Goal: Information Seeking & Learning: Find specific fact

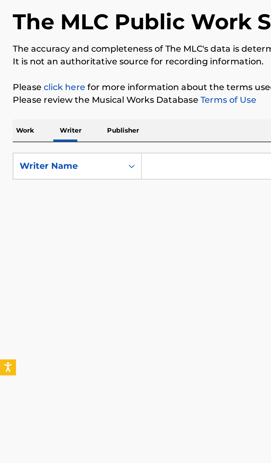
click at [14, 112] on p "Work" at bounding box center [13, 109] width 13 height 12
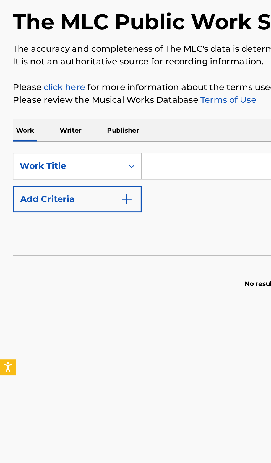
click at [95, 124] on input "Search Form" at bounding box center [168, 126] width 190 height 13
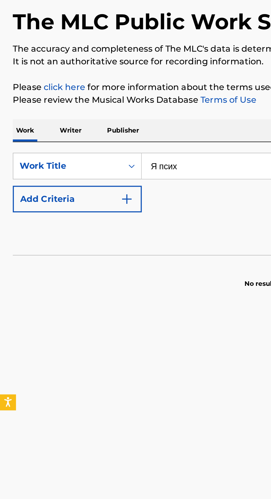
type input "Я псих"
click at [68, 146] on img "Search Form" at bounding box center [65, 144] width 7 height 7
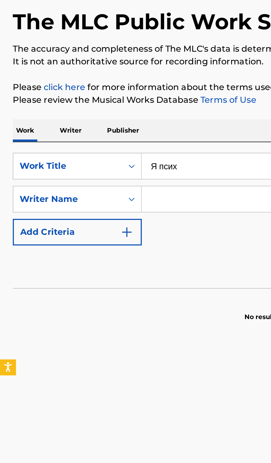
click at [104, 144] on input "Search Form" at bounding box center [163, 144] width 180 height 13
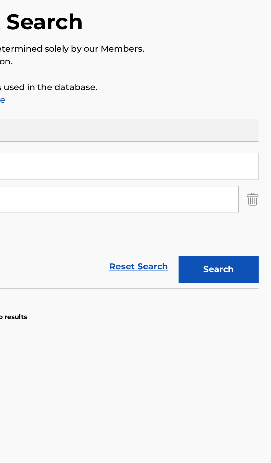
type input "[PERSON_NAME]"
click at [253, 181] on button "Search" at bounding box center [243, 181] width 41 height 14
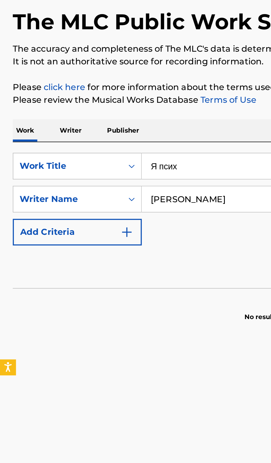
click at [37, 115] on div "SearchWithCriteriaa7e5dfcc-9f58-47f7-985b-a5a2c1ccb576 Work Title Я псих Search…" at bounding box center [135, 153] width 257 height 76
click at [39, 110] on p "Writer" at bounding box center [36, 109] width 15 height 12
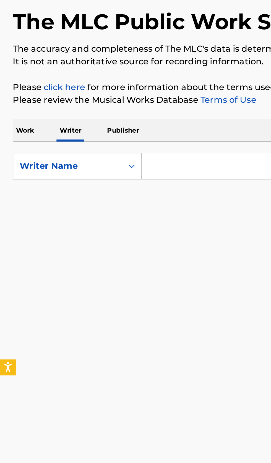
click at [112, 128] on input "Search Form" at bounding box center [168, 126] width 190 height 13
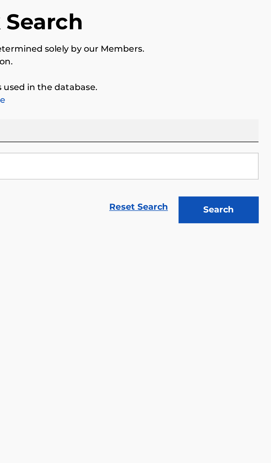
type input "[PERSON_NAME]"
click at [259, 152] on button "Search" at bounding box center [243, 150] width 41 height 14
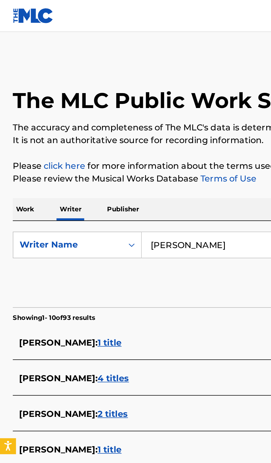
click at [12, 105] on p "Work" at bounding box center [13, 109] width 13 height 12
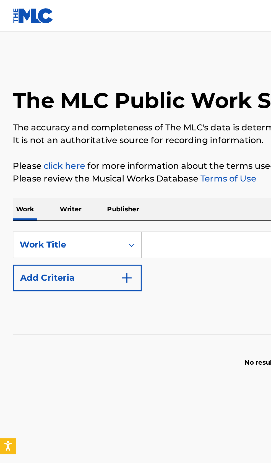
click at [98, 129] on input "Search Form" at bounding box center [168, 126] width 190 height 13
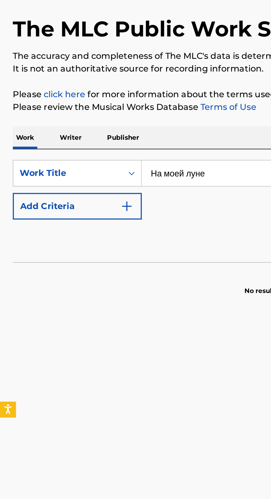
type input "На моей луне"
click at [67, 146] on img "Search Form" at bounding box center [65, 144] width 7 height 7
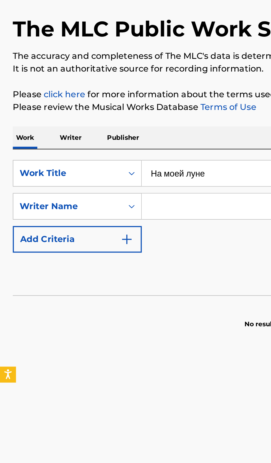
click at [93, 144] on input "Search Form" at bounding box center [163, 144] width 180 height 13
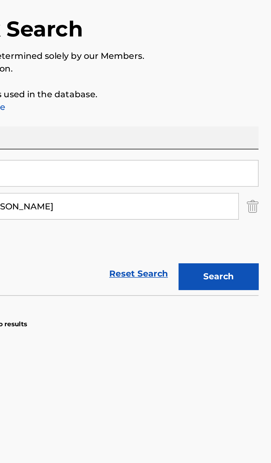
type input "[PERSON_NAME]. [PERSON_NAME]"
click at [254, 183] on button "Search" at bounding box center [243, 181] width 41 height 14
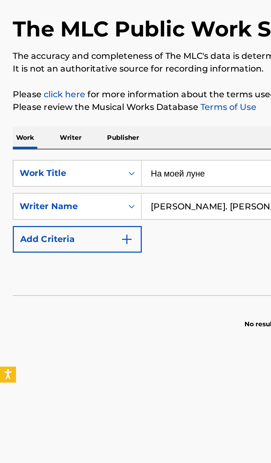
click at [34, 106] on p "Writer" at bounding box center [36, 109] width 15 height 12
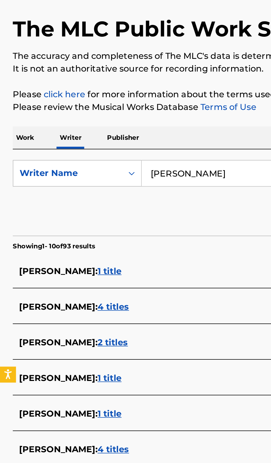
click at [109, 127] on input "агибалов василий" at bounding box center [168, 126] width 190 height 13
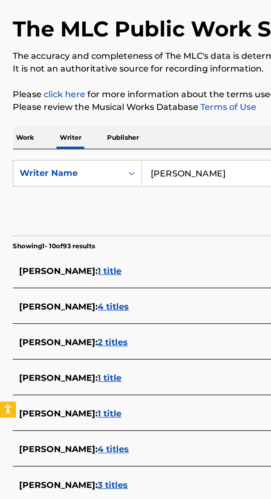
click at [129, 125] on input "агибалов василий" at bounding box center [168, 126] width 190 height 13
type input "а"
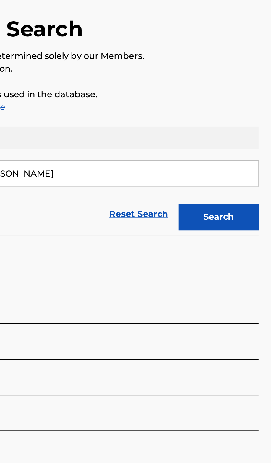
click at [255, 149] on button "Search" at bounding box center [243, 150] width 41 height 14
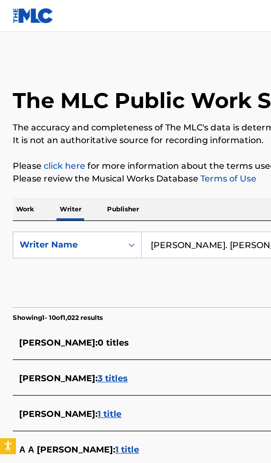
click at [121, 126] on input "а. ацаламов" at bounding box center [168, 126] width 190 height 13
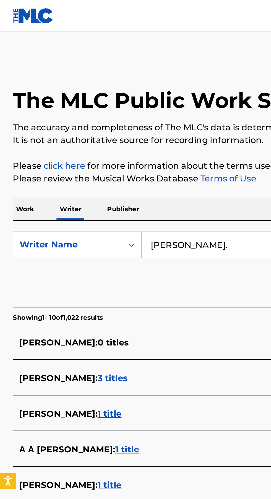
type input "а"
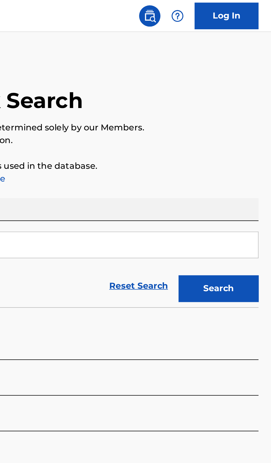
click at [249, 154] on button "Search" at bounding box center [243, 150] width 41 height 14
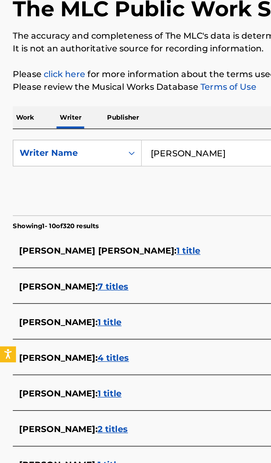
click at [129, 124] on input "антон батищев" at bounding box center [168, 126] width 190 height 13
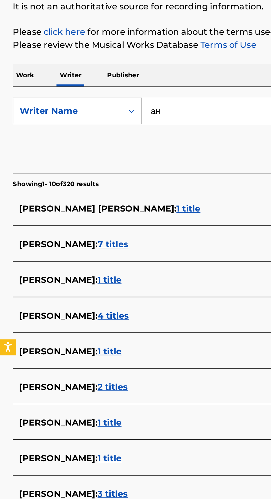
type input "а"
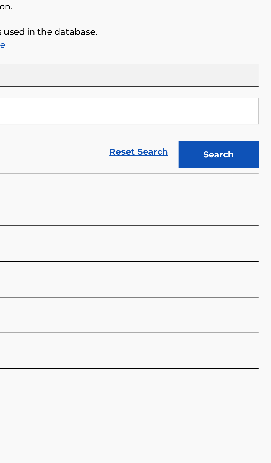
type input "денис гущин"
click at [255, 146] on button "Search" at bounding box center [243, 150] width 41 height 14
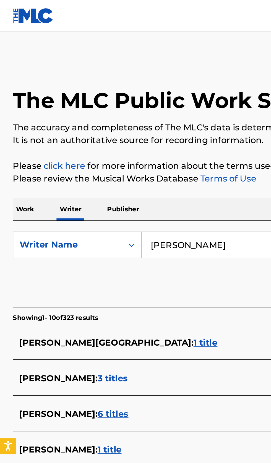
click at [16, 110] on p "Work" at bounding box center [13, 109] width 13 height 12
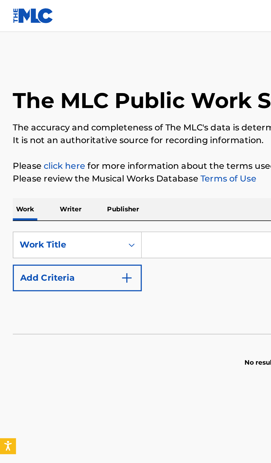
click at [96, 128] on input "Search Form" at bounding box center [168, 126] width 190 height 13
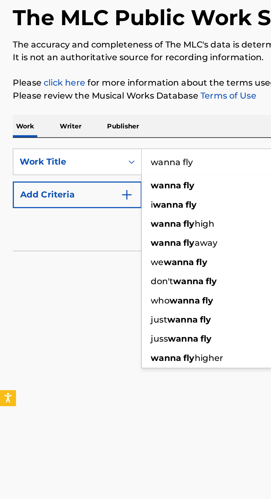
type input "wanna fly"
click at [70, 144] on button "Add Criteria" at bounding box center [40, 144] width 67 height 14
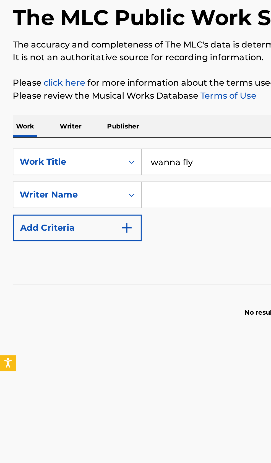
click at [94, 144] on input "Search Form" at bounding box center [163, 144] width 180 height 13
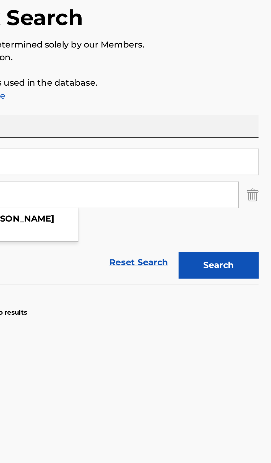
type input "вавилов виктор сергеевич"
click at [254, 180] on button "Search" at bounding box center [243, 181] width 41 height 14
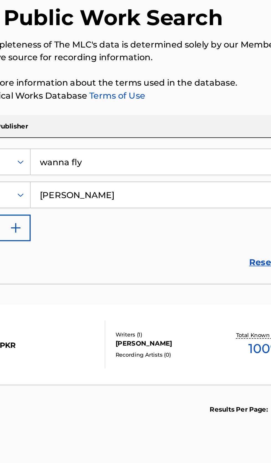
click at [160, 224] on div "ВАВИЛОВ ВИКТОР СЕРГЕЕВИЧ" at bounding box center [145, 221] width 56 height 5
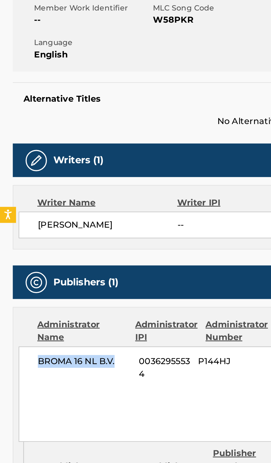
copy span "BROMA 16 NL B.V."
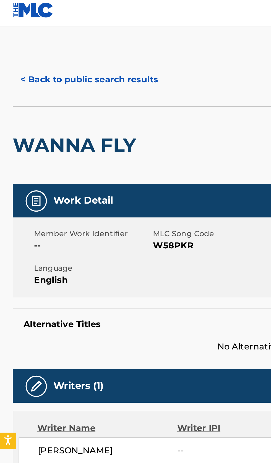
click at [53, 46] on button "< Back to public search results" at bounding box center [46, 44] width 79 height 14
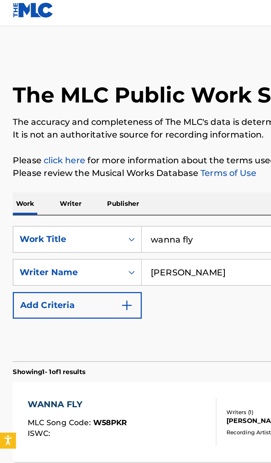
click at [121, 128] on input "wanna fly" at bounding box center [168, 126] width 190 height 13
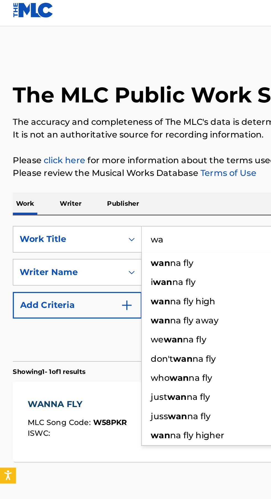
type input "w"
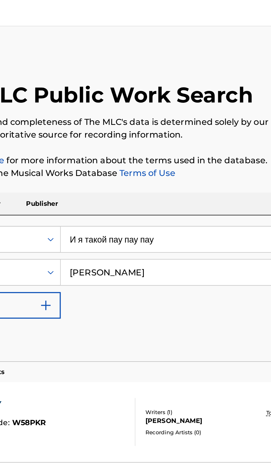
type input "И я такой пау пау пау"
click at [153, 144] on input "вавилов виктор сергеевич" at bounding box center [163, 144] width 180 height 13
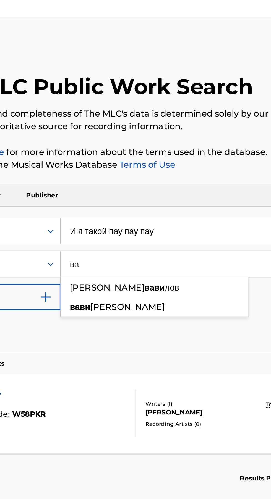
type input "в"
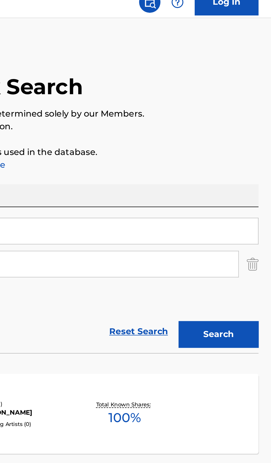
type input "налетов сергей сергеевич"
click at [246, 183] on button "Search" at bounding box center [243, 181] width 41 height 14
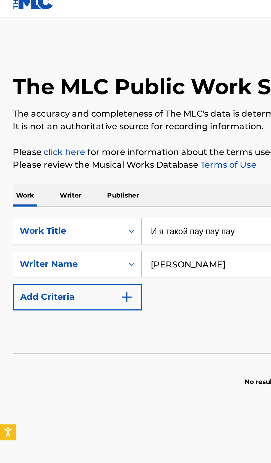
click at [38, 112] on p "Writer" at bounding box center [36, 109] width 15 height 12
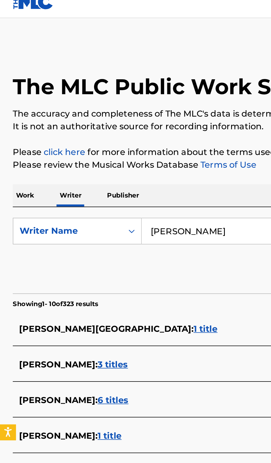
click at [111, 126] on input "денис гущин" at bounding box center [168, 126] width 190 height 13
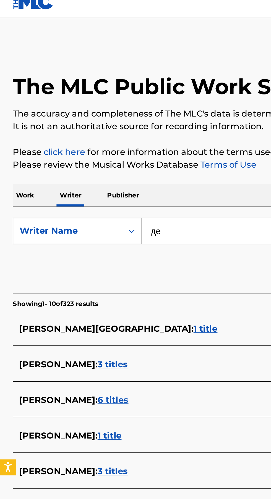
type input "д"
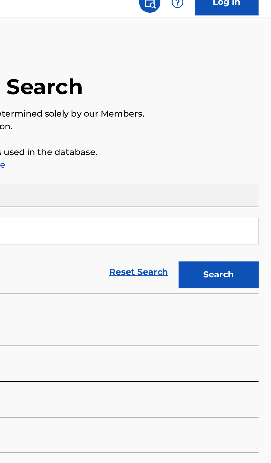
click at [245, 151] on button "Search" at bounding box center [243, 150] width 41 height 14
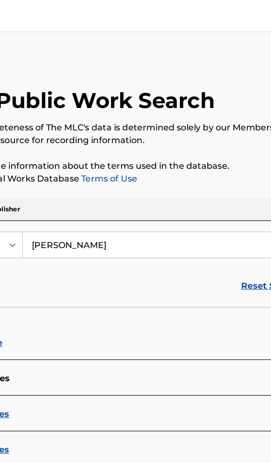
click at [156, 127] on input "налетов сергей сергеевич" at bounding box center [168, 126] width 190 height 13
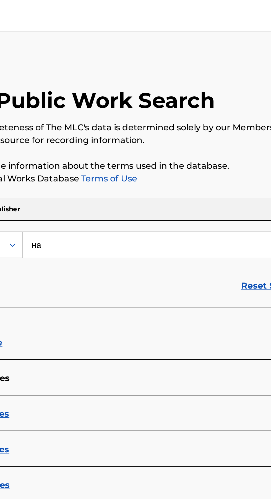
type input "н"
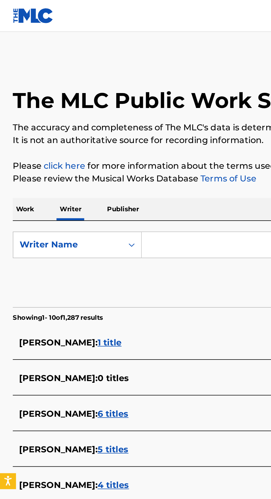
click at [15, 108] on p "Work" at bounding box center [13, 109] width 13 height 12
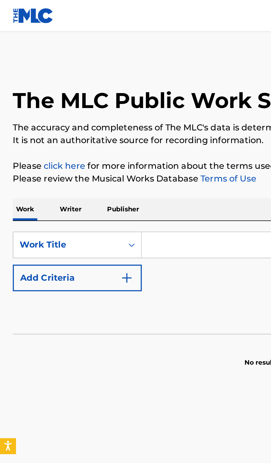
click at [100, 126] on input "Search Form" at bounding box center [168, 126] width 190 height 13
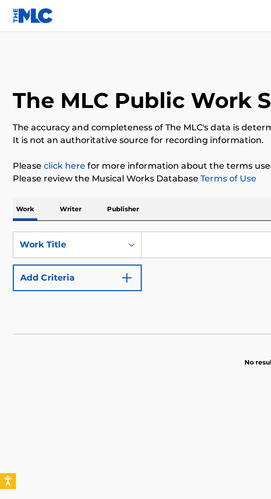
type input "ParisLove"
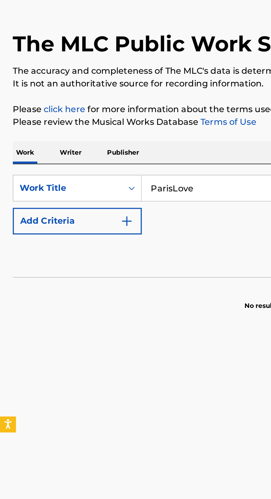
click at [40, 108] on p "Writer" at bounding box center [36, 109] width 15 height 12
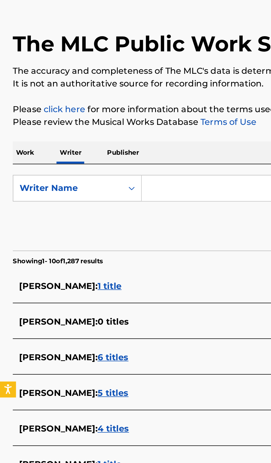
click at [111, 128] on input "Search Form" at bounding box center [168, 126] width 190 height 13
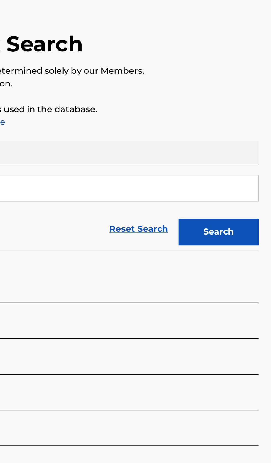
type input "салахутдинов александр вячеславович"
click at [251, 147] on button "Search" at bounding box center [243, 150] width 41 height 14
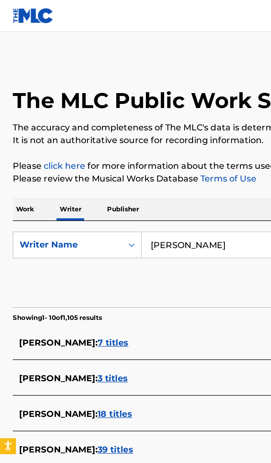
click at [16, 108] on p "Work" at bounding box center [13, 109] width 13 height 12
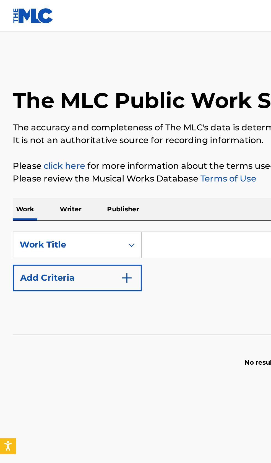
click at [107, 127] on input "Search Form" at bounding box center [168, 126] width 190 height 13
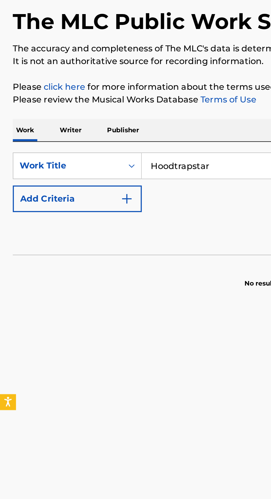
type input "Hoodtrapstar"
click at [69, 147] on button "Add Criteria" at bounding box center [40, 144] width 67 height 14
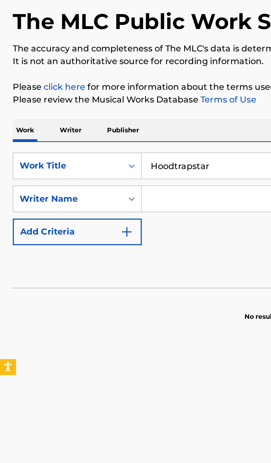
click at [101, 145] on input "Search Form" at bounding box center [163, 144] width 180 height 13
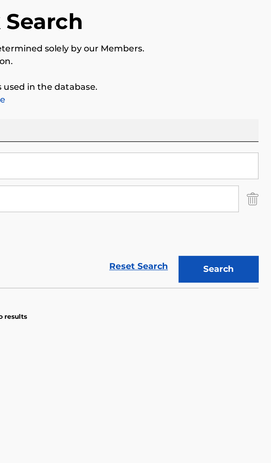
type input "алексеева камилла артуровна"
click at [252, 179] on button "Search" at bounding box center [243, 181] width 41 height 14
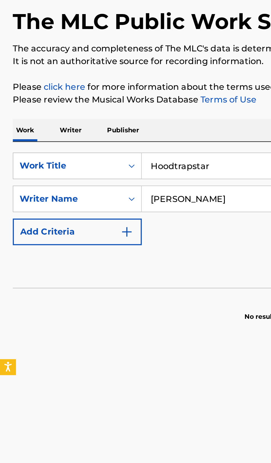
click at [41, 110] on p "Writer" at bounding box center [36, 109] width 15 height 12
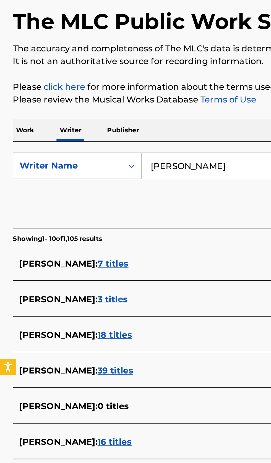
click at [113, 126] on input "салахутдинов александр вячеславович" at bounding box center [168, 126] width 190 height 13
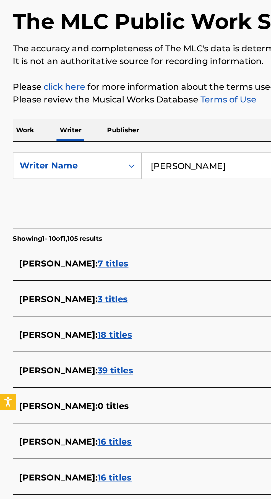
click at [136, 125] on input "лександр вячеславович" at bounding box center [168, 126] width 190 height 13
type input "л"
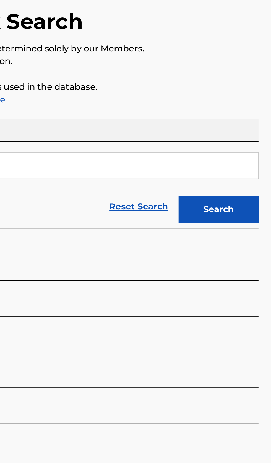
type input "георгий евгеньевич гергерт"
click at [253, 149] on button "Search" at bounding box center [243, 150] width 41 height 14
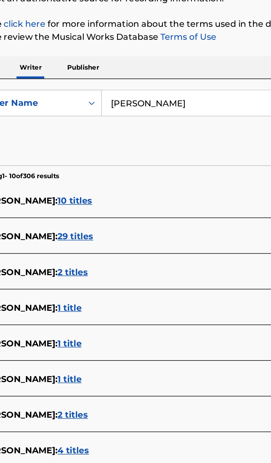
click at [139, 176] on div "ГЕОРГИЙ ЕВГЕНЬЕВИЧ КУЛИКОВ : 10 titles" at bounding box center [128, 178] width 236 height 7
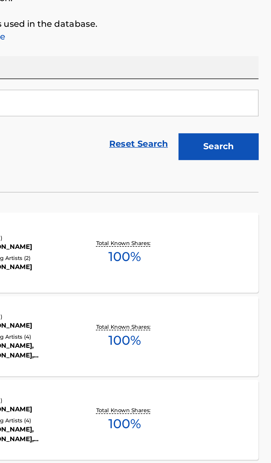
click at [218, 209] on div "GO? MLC Song Code : GE1Y69 ISWC : Writers ( 1 ) ГЕОРГИЙ ЕВГЕНЬЕВИЧ КУЛИКОВ Reco…" at bounding box center [135, 204] width 257 height 41
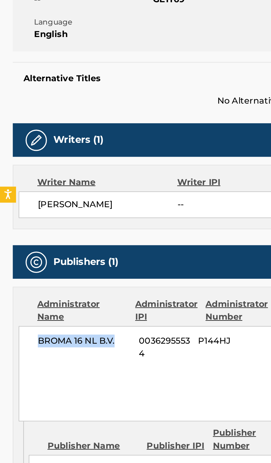
copy span "BROMA 16 NL B.V."
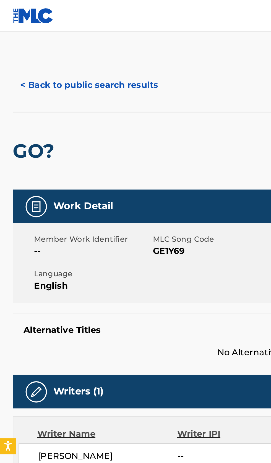
click at [35, 47] on button "< Back to public search results" at bounding box center [46, 44] width 79 height 14
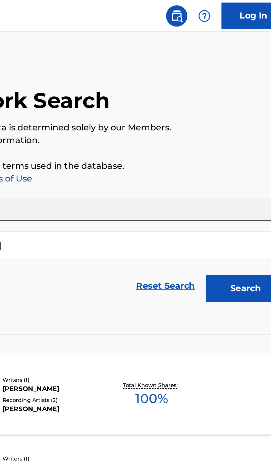
click at [171, 126] on input "георгий евгеньевич гергерт" at bounding box center [168, 126] width 190 height 13
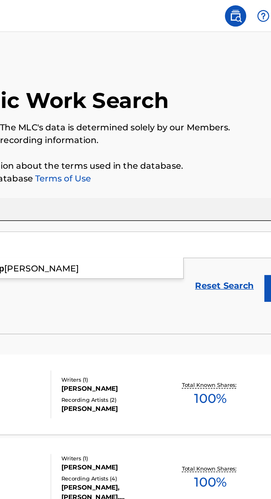
type input "г"
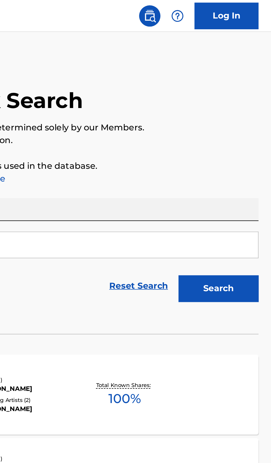
type input "алексеева камилла артуровна"
click at [249, 146] on button "Search" at bounding box center [243, 150] width 41 height 14
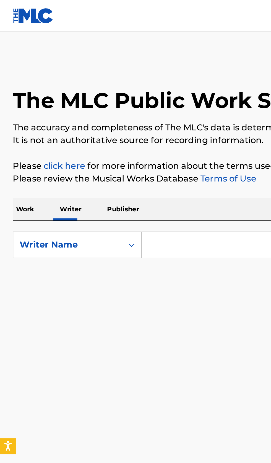
click at [16, 108] on p "Work" at bounding box center [13, 109] width 13 height 12
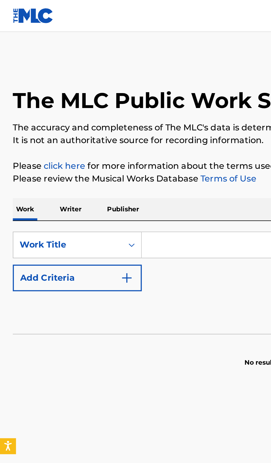
click at [102, 125] on input "Search Form" at bounding box center [168, 126] width 190 height 13
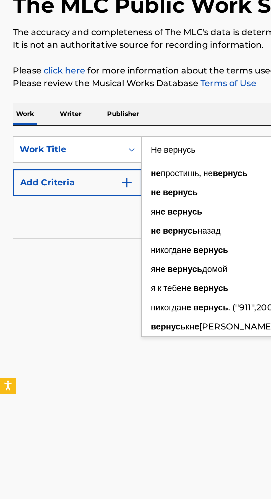
type input "Не вернусь"
click at [69, 148] on button "Add Criteria" at bounding box center [40, 144] width 67 height 14
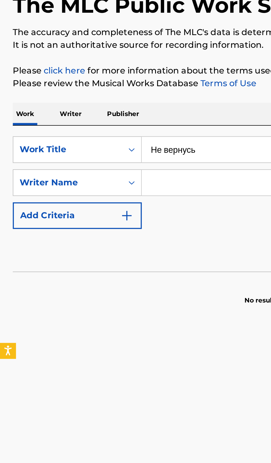
click at [95, 144] on input "Search Form" at bounding box center [163, 144] width 180 height 13
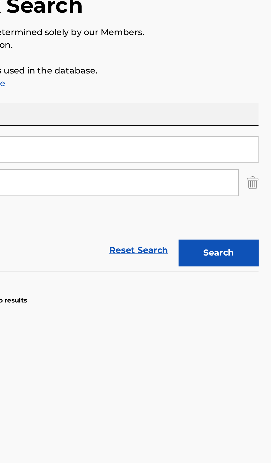
click at [255, 180] on button "Search" at bounding box center [243, 181] width 41 height 14
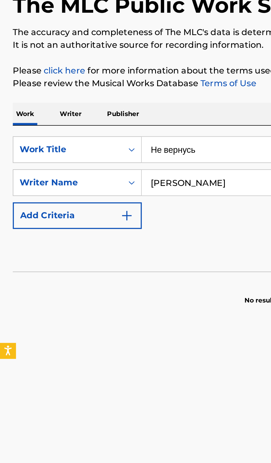
click at [129, 142] on input "андрей хаймов" at bounding box center [163, 144] width 180 height 13
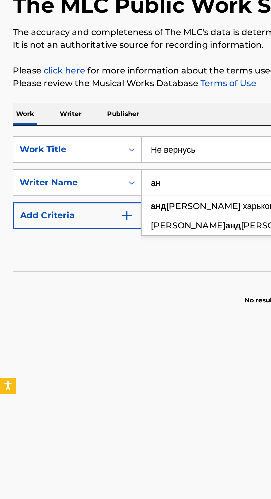
type input "[PERSON_NAME]"
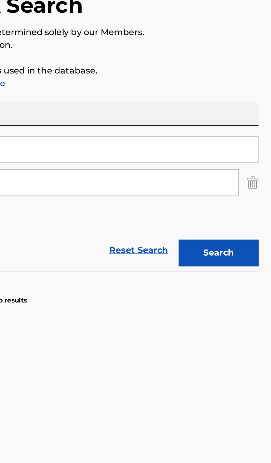
type input "виктор аржаников"
click at [249, 184] on button "Search" at bounding box center [243, 181] width 41 height 14
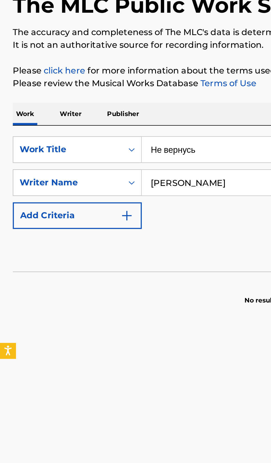
click at [37, 109] on p "Writer" at bounding box center [36, 109] width 15 height 12
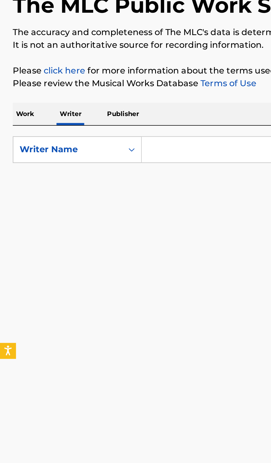
click at [113, 127] on input "Search Form" at bounding box center [168, 126] width 190 height 13
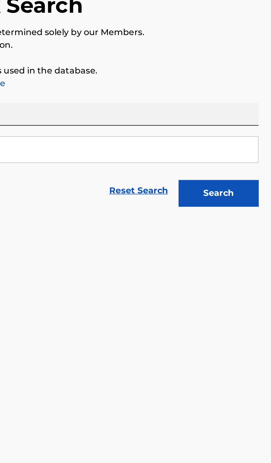
click at [253, 153] on button "Search" at bounding box center [243, 150] width 41 height 14
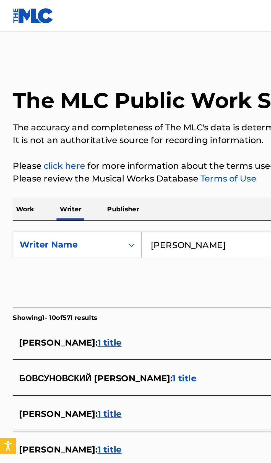
click at [125, 126] on input "андрей хаймов" at bounding box center [168, 126] width 190 height 13
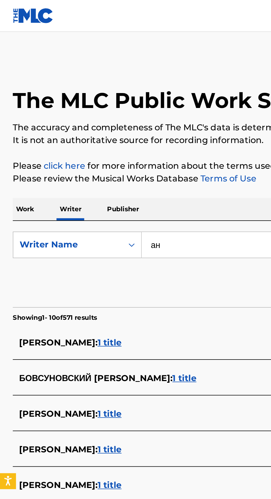
type input "[PERSON_NAME]"
click at [223, 143] on button "Search" at bounding box center [243, 150] width 41 height 14
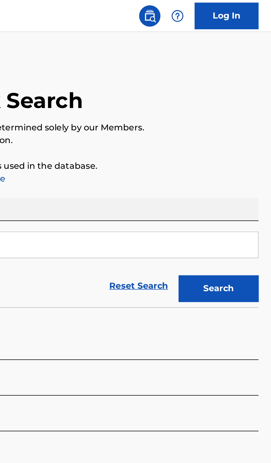
click at [254, 150] on button "Search" at bounding box center [243, 150] width 41 height 14
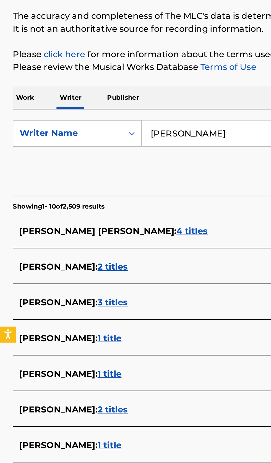
click at [124, 127] on input "Viktor Arzhanikov" at bounding box center [168, 126] width 190 height 13
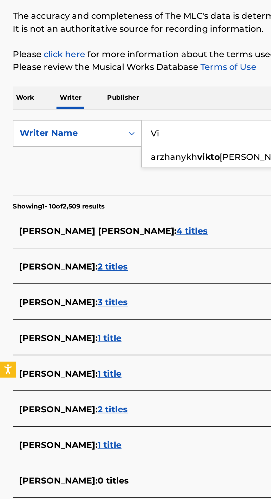
type input "V"
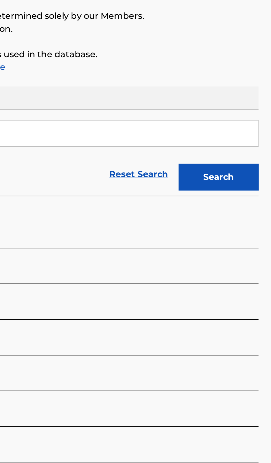
click at [253, 155] on button "Search" at bounding box center [243, 150] width 41 height 14
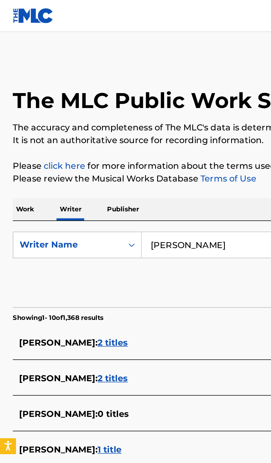
click at [120, 126] on input "Andrey Khaimov" at bounding box center [168, 126] width 190 height 13
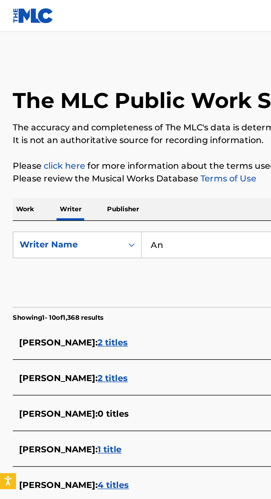
type input "A"
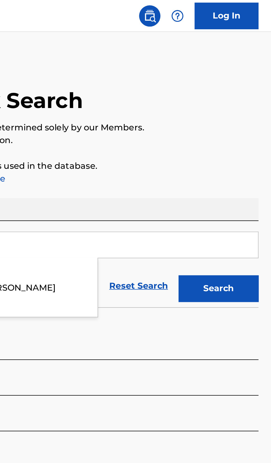
type input "Mc Staff"
click at [255, 149] on button "Search" at bounding box center [243, 150] width 41 height 14
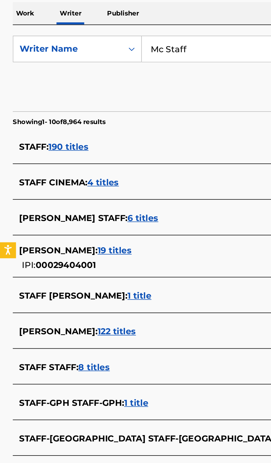
click at [77, 348] on div "MC STAFF : 2 titles" at bounding box center [128, 347] width 236 height 7
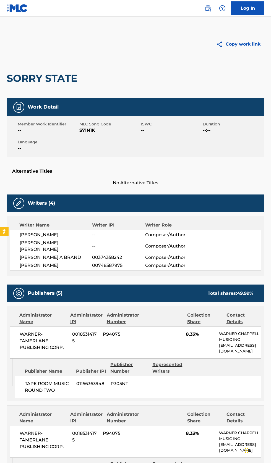
click at [208, 8] on img at bounding box center [207, 8] width 7 height 7
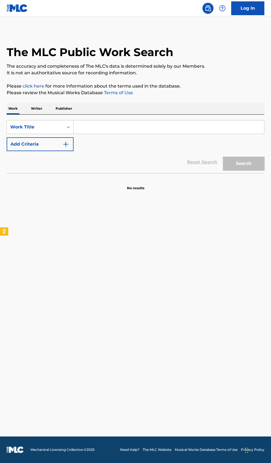
click at [36, 108] on p "Writer" at bounding box center [36, 109] width 15 height 12
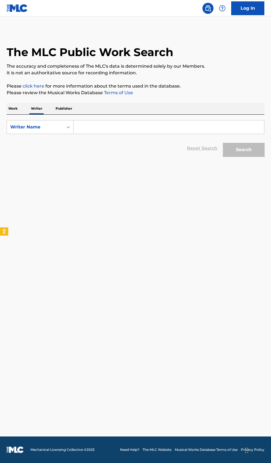
click at [132, 129] on input "Search Form" at bounding box center [168, 126] width 190 height 13
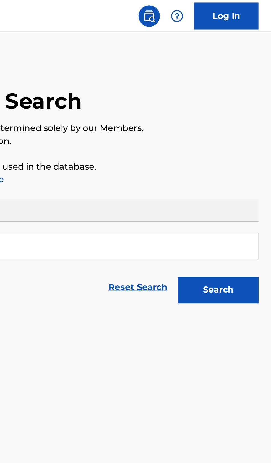
click at [246, 156] on button "Search" at bounding box center [243, 150] width 41 height 14
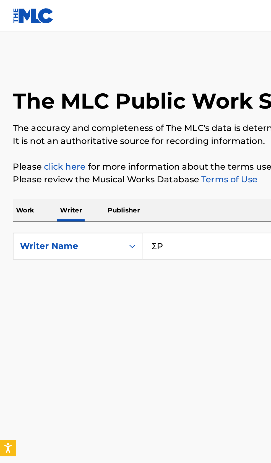
click at [104, 126] on input "ΣP" at bounding box center [168, 126] width 190 height 13
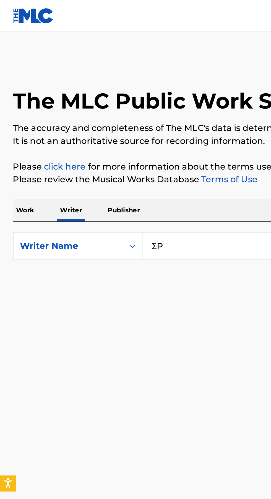
type input "Σ"
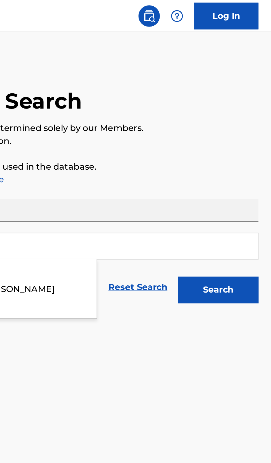
click at [256, 147] on button "Search" at bounding box center [243, 150] width 41 height 14
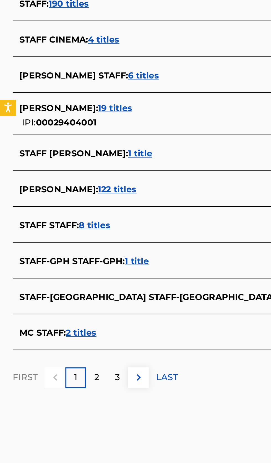
click at [89, 347] on div "MC STAFF : 2 titles" at bounding box center [128, 347] width 236 height 7
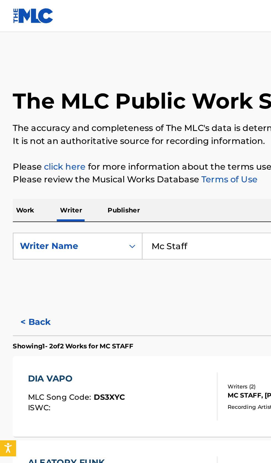
click at [19, 165] on button "< Back" at bounding box center [23, 166] width 33 height 14
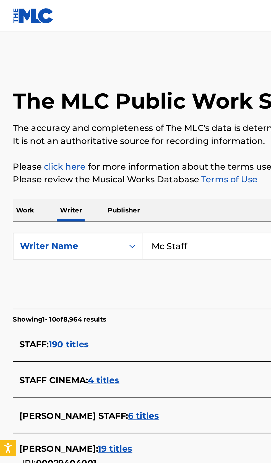
click at [108, 126] on input "Mc Staff" at bounding box center [168, 126] width 190 height 13
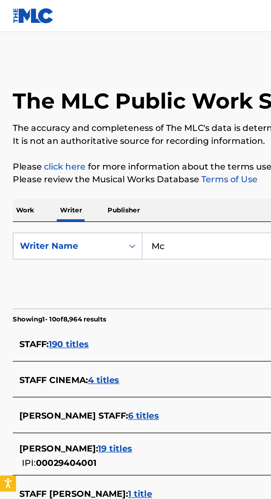
type input "M"
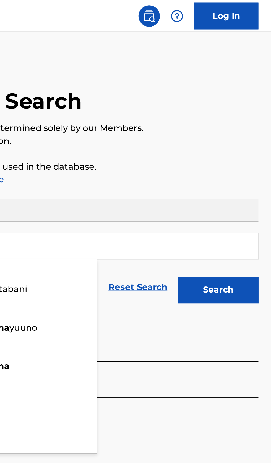
click at [249, 151] on button "Search" at bounding box center [243, 150] width 41 height 14
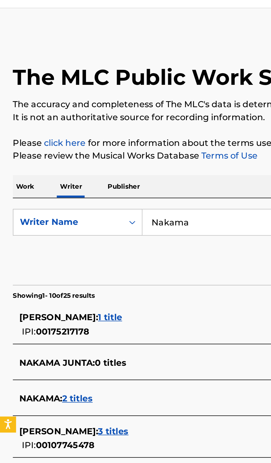
click at [71, 219] on div "NAKAMA : 2 titles" at bounding box center [128, 218] width 236 height 7
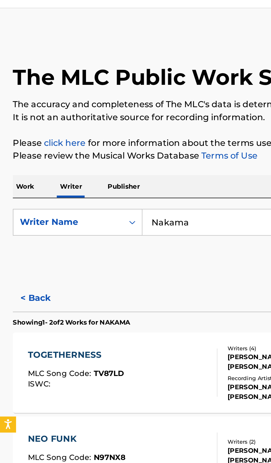
click at [23, 167] on button "< Back" at bounding box center [23, 166] width 33 height 14
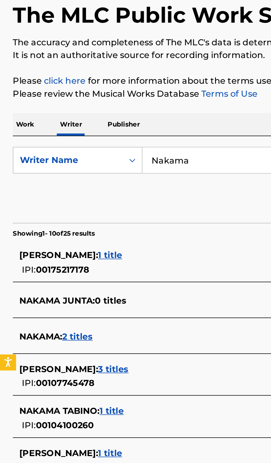
click at [109, 125] on input "Nakama" at bounding box center [168, 126] width 190 height 13
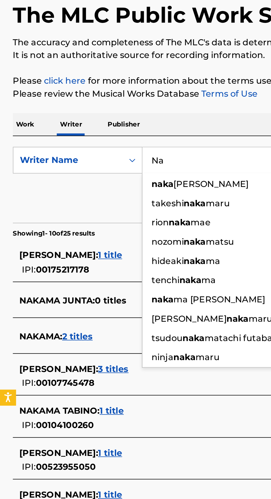
type input "N"
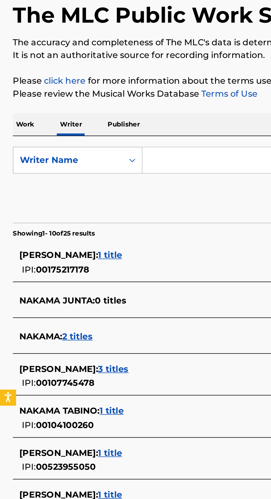
click at [16, 110] on p "Work" at bounding box center [13, 109] width 13 height 12
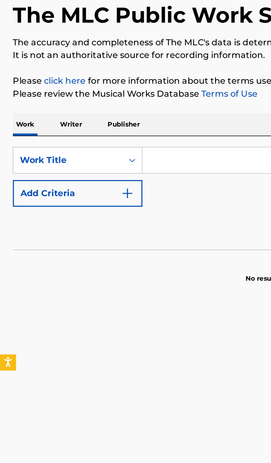
click at [97, 128] on input "Search Form" at bounding box center [168, 126] width 190 height 13
click at [101, 126] on input "Search Form" at bounding box center [168, 126] width 190 height 13
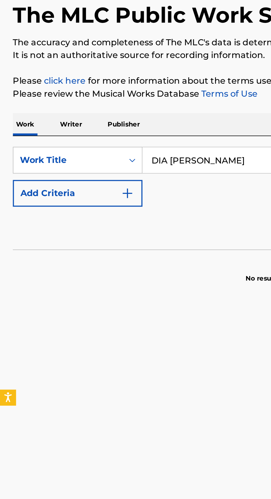
type input "DIA DELÍCIA"
click at [70, 147] on button "Add Criteria" at bounding box center [40, 144] width 67 height 14
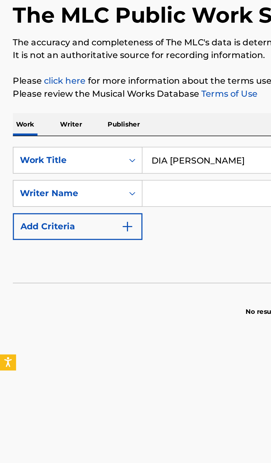
click at [100, 143] on input "Search Form" at bounding box center [163, 144] width 180 height 13
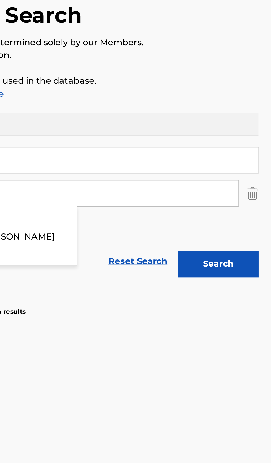
click at [252, 180] on button "Search" at bounding box center [243, 181] width 41 height 14
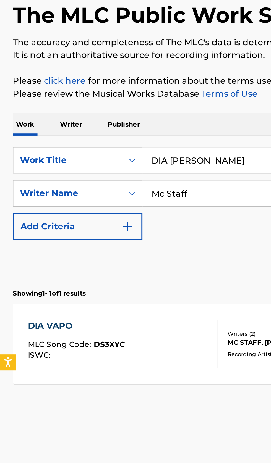
click at [112, 142] on input "Mc Staff" at bounding box center [163, 144] width 180 height 13
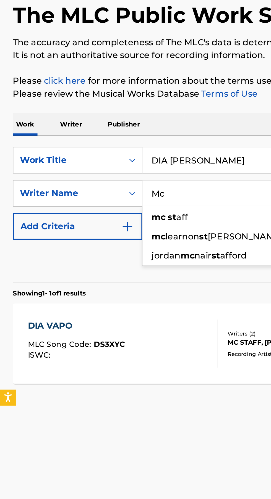
type input "M"
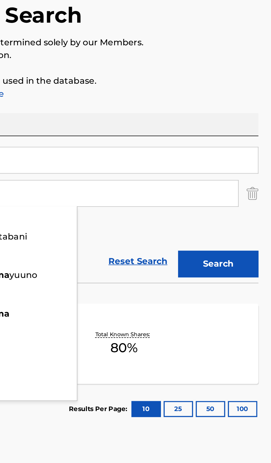
type input "Nakama"
click at [251, 181] on button "Search" at bounding box center [243, 181] width 41 height 14
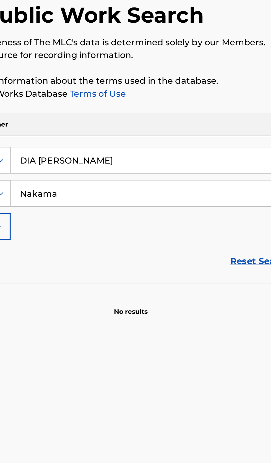
click at [173, 128] on input "DIA DELÍCIA" at bounding box center [168, 126] width 190 height 13
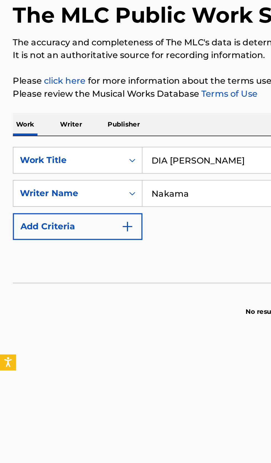
click at [38, 105] on p "Writer" at bounding box center [36, 109] width 15 height 12
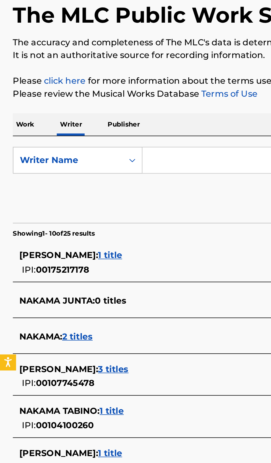
click at [113, 128] on input "Search Form" at bounding box center [168, 126] width 190 height 13
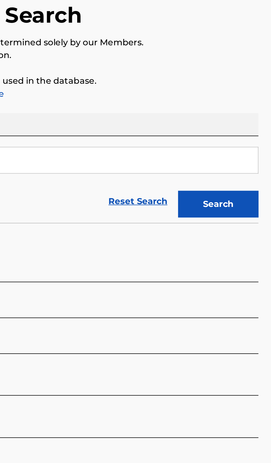
click at [253, 152] on button "Search" at bounding box center [243, 150] width 41 height 14
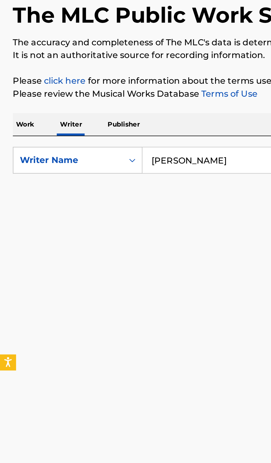
click at [121, 125] on input "Syafrudin Bugis" at bounding box center [168, 126] width 190 height 13
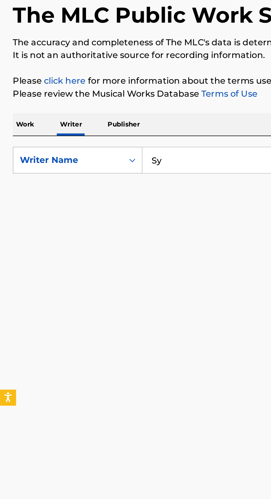
type input "S"
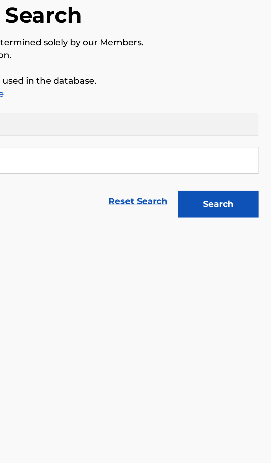
type input "Ode maik idrus"
click at [242, 152] on button "Search" at bounding box center [243, 150] width 41 height 14
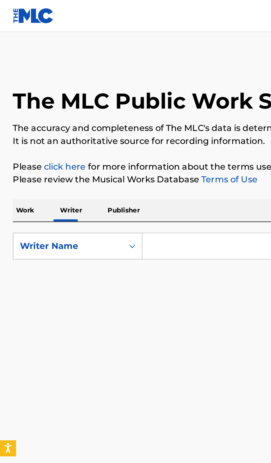
click at [94, 125] on input "Search Form" at bounding box center [168, 126] width 190 height 13
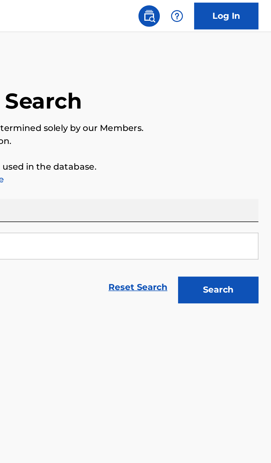
type input "KSB music"
click at [249, 151] on button "Search" at bounding box center [243, 150] width 41 height 14
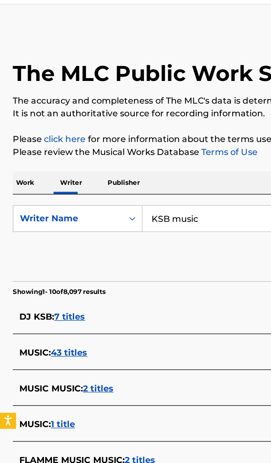
click at [18, 112] on p "Work" at bounding box center [13, 109] width 13 height 12
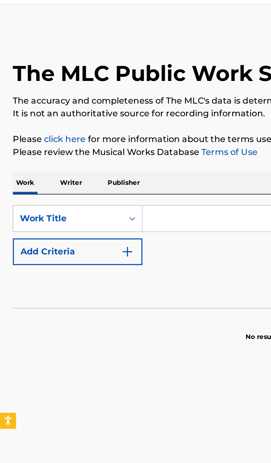
click at [102, 128] on input "Search Form" at bounding box center [168, 126] width 190 height 13
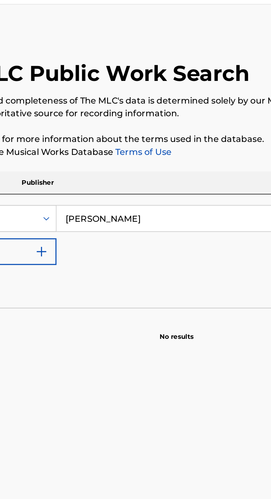
click at [152, 130] on input "золотухин илья алексеевич" at bounding box center [168, 126] width 190 height 13
type input "з"
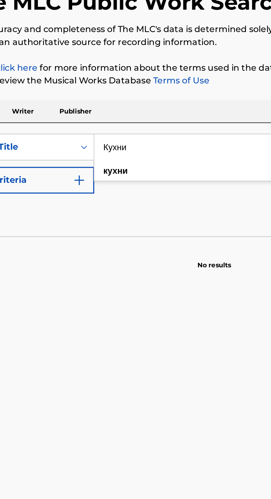
type input "Кухни"
click at [63, 147] on button "Add Criteria" at bounding box center [40, 144] width 67 height 14
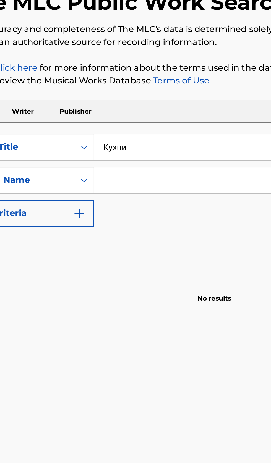
click at [102, 146] on input "Search Form" at bounding box center [163, 144] width 180 height 13
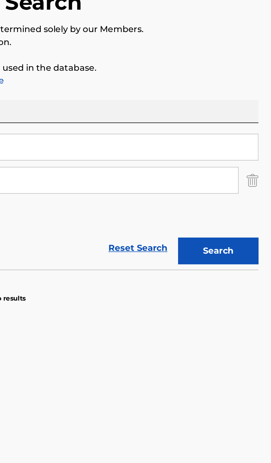
type input "золотухин илья алексеевич"
click at [247, 182] on button "Search" at bounding box center [243, 181] width 41 height 14
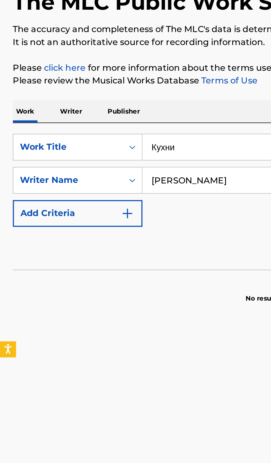
click at [41, 109] on p "Writer" at bounding box center [36, 109] width 15 height 12
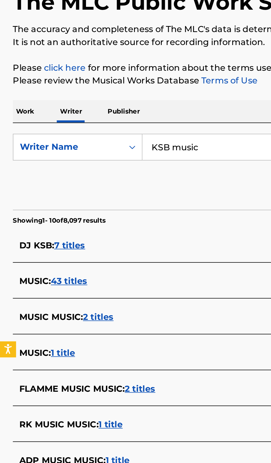
click at [114, 125] on input "KSB music" at bounding box center [168, 126] width 190 height 13
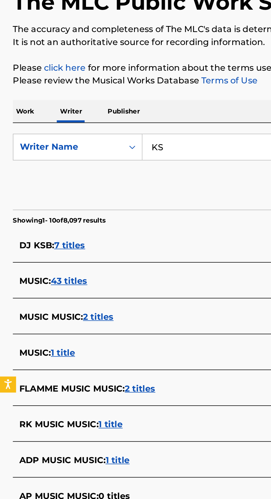
type input "K"
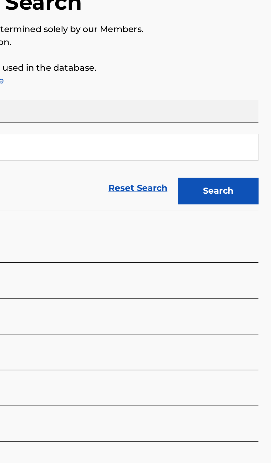
click at [251, 149] on button "Search" at bounding box center [243, 150] width 41 height 14
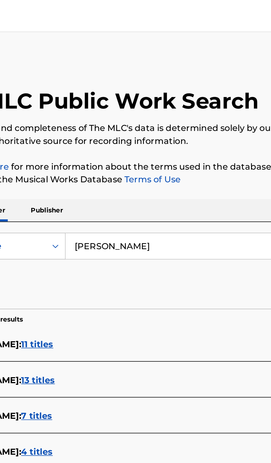
click at [154, 125] on input "Золотухин Илья Алексеевич" at bounding box center [168, 126] width 190 height 13
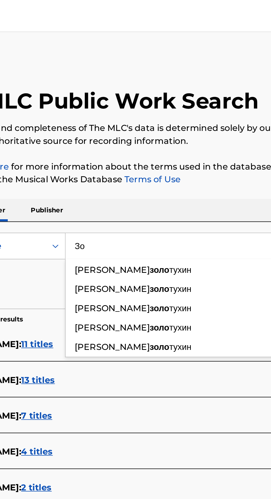
type input "З"
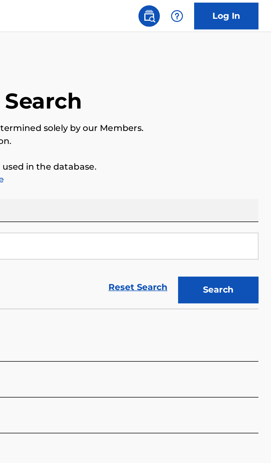
type input "Zolotukhin Ilya Alekseevich"
click at [249, 154] on button "Search" at bounding box center [243, 150] width 41 height 14
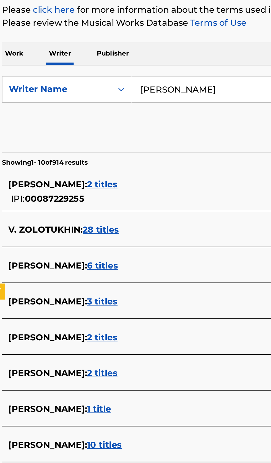
click at [51, 311] on span "ILYA ALEKSEEVICH MENZHULIN :" at bounding box center [30, 310] width 41 height 5
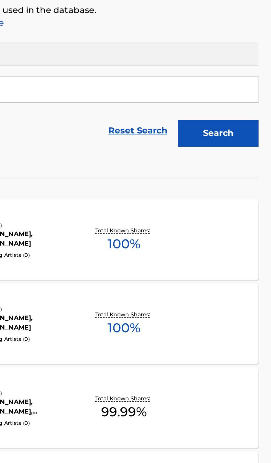
click at [223, 215] on div "G?NGG?NG MLC Song Code : GE1PQ4 ISWC : Writers ( 2 ) ILYA ALEKSEEVICH MENZHULIN…" at bounding box center [135, 204] width 257 height 41
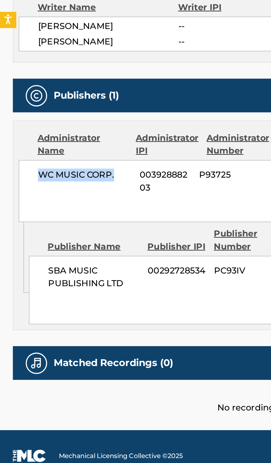
copy span "WC MUSIC CORP."
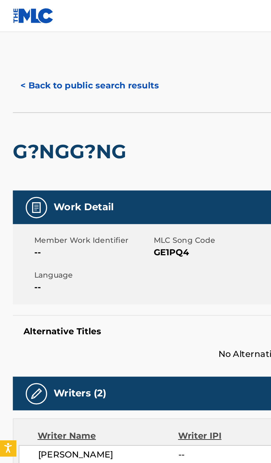
click at [39, 46] on button "< Back to public search results" at bounding box center [46, 44] width 79 height 14
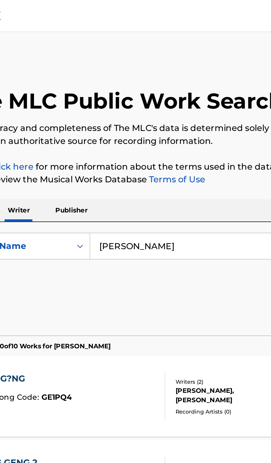
click at [145, 125] on input "Zolotukhin Ilya Alekseevich" at bounding box center [168, 126] width 190 height 13
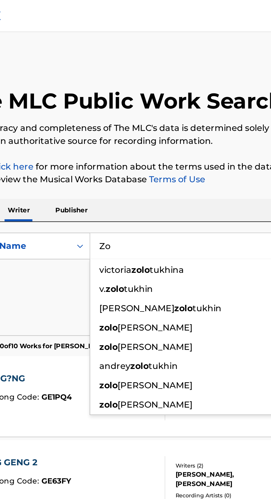
type input "Z"
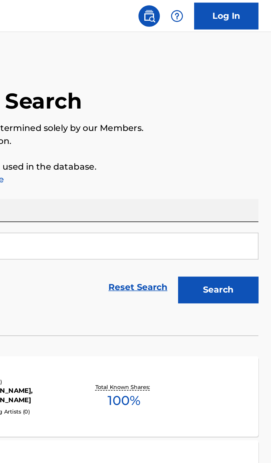
click at [248, 153] on button "Search" at bounding box center [243, 150] width 41 height 14
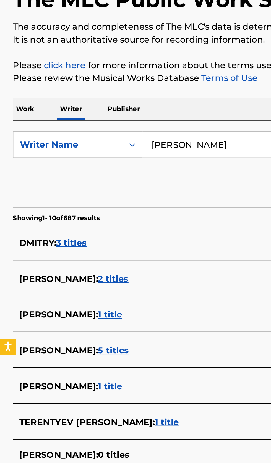
click at [128, 125] on input "Dmitry Mozzhukhin" at bounding box center [168, 126] width 190 height 13
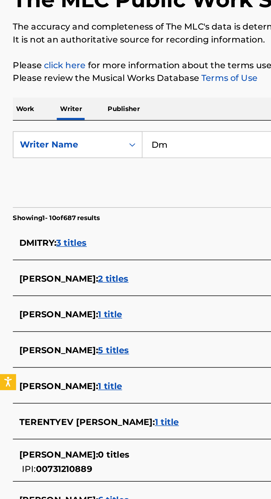
type input "D"
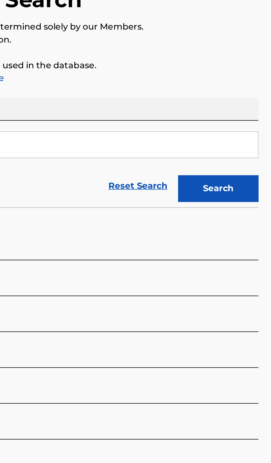
type input "Дмитрий Мозжухин"
click at [251, 150] on button "Search" at bounding box center [243, 150] width 41 height 14
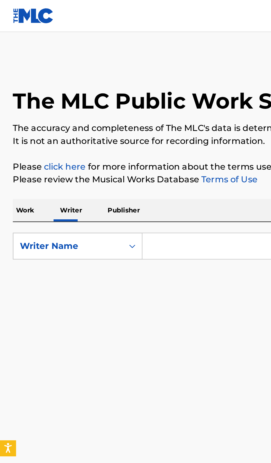
click at [102, 125] on input "Search Form" at bounding box center [168, 126] width 190 height 13
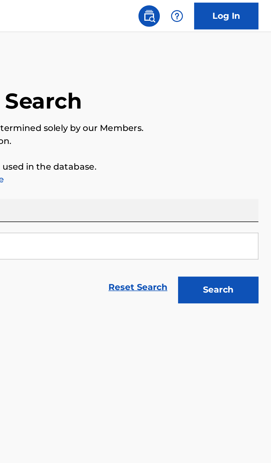
click at [251, 147] on button "Search" at bounding box center [243, 150] width 41 height 14
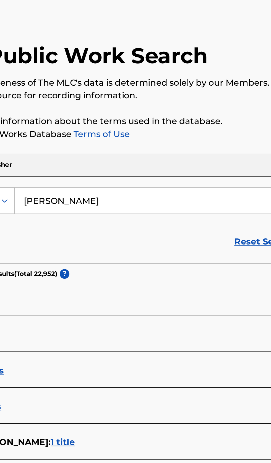
click at [185, 126] on input "[PERSON_NAME]" at bounding box center [168, 126] width 190 height 13
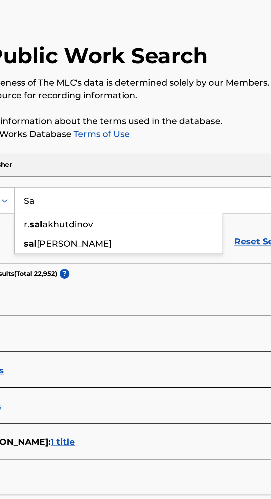
type input "S"
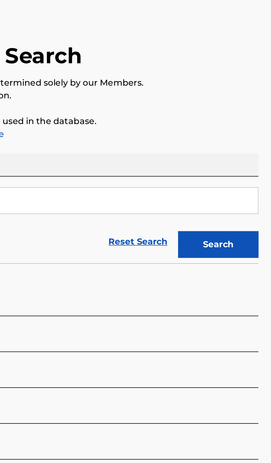
click at [245, 150] on button "Search" at bounding box center [243, 150] width 41 height 14
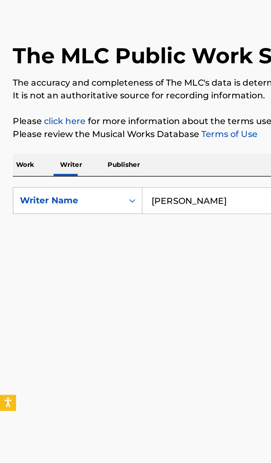
click at [135, 125] on input "[PERSON_NAME]" at bounding box center [168, 126] width 190 height 13
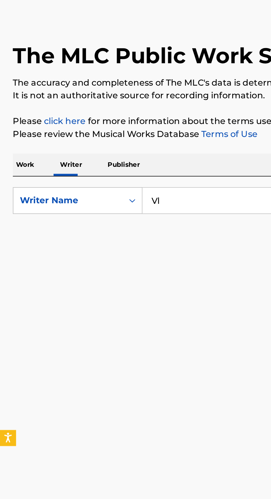
type input "V"
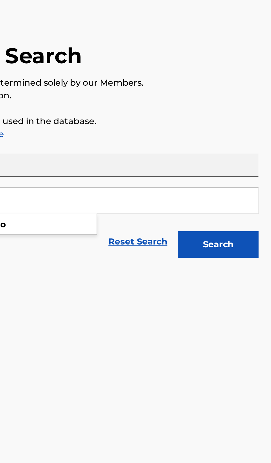
type input "[PERSON_NAME]"
click at [250, 149] on button "Search" at bounding box center [243, 150] width 41 height 14
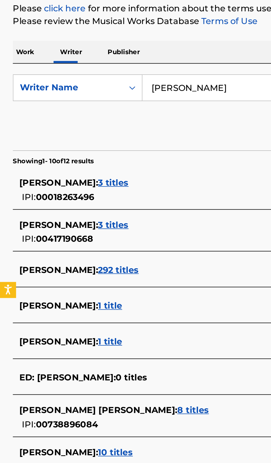
click at [88, 337] on div "[PERSON_NAME] : 1 title" at bounding box center [128, 338] width 236 height 7
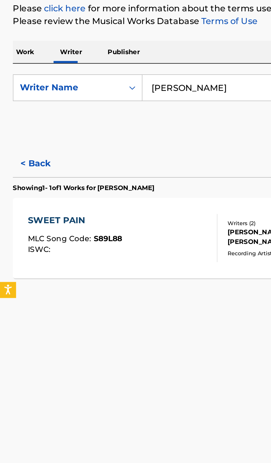
click at [23, 168] on button "< Back" at bounding box center [23, 166] width 33 height 14
